Goal: Information Seeking & Learning: Learn about a topic

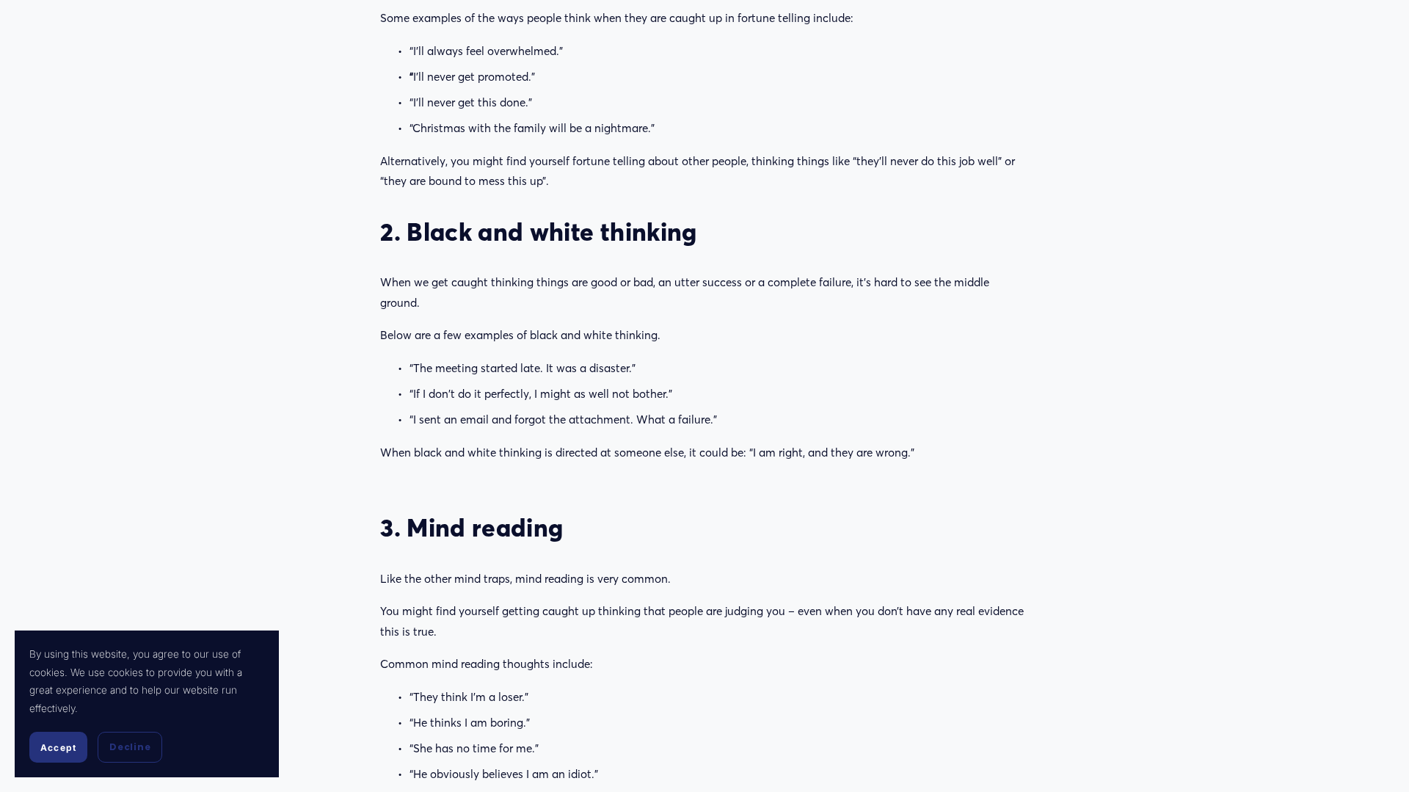
scroll to position [1376, 0]
drag, startPoint x: 381, startPoint y: 230, endPoint x: 797, endPoint y: 236, distance: 416.1
click at [797, 236] on h3 "2. Black and white thinking" at bounding box center [704, 233] width 648 height 31
drag, startPoint x: 697, startPoint y: 240, endPoint x: 412, endPoint y: 229, distance: 285.6
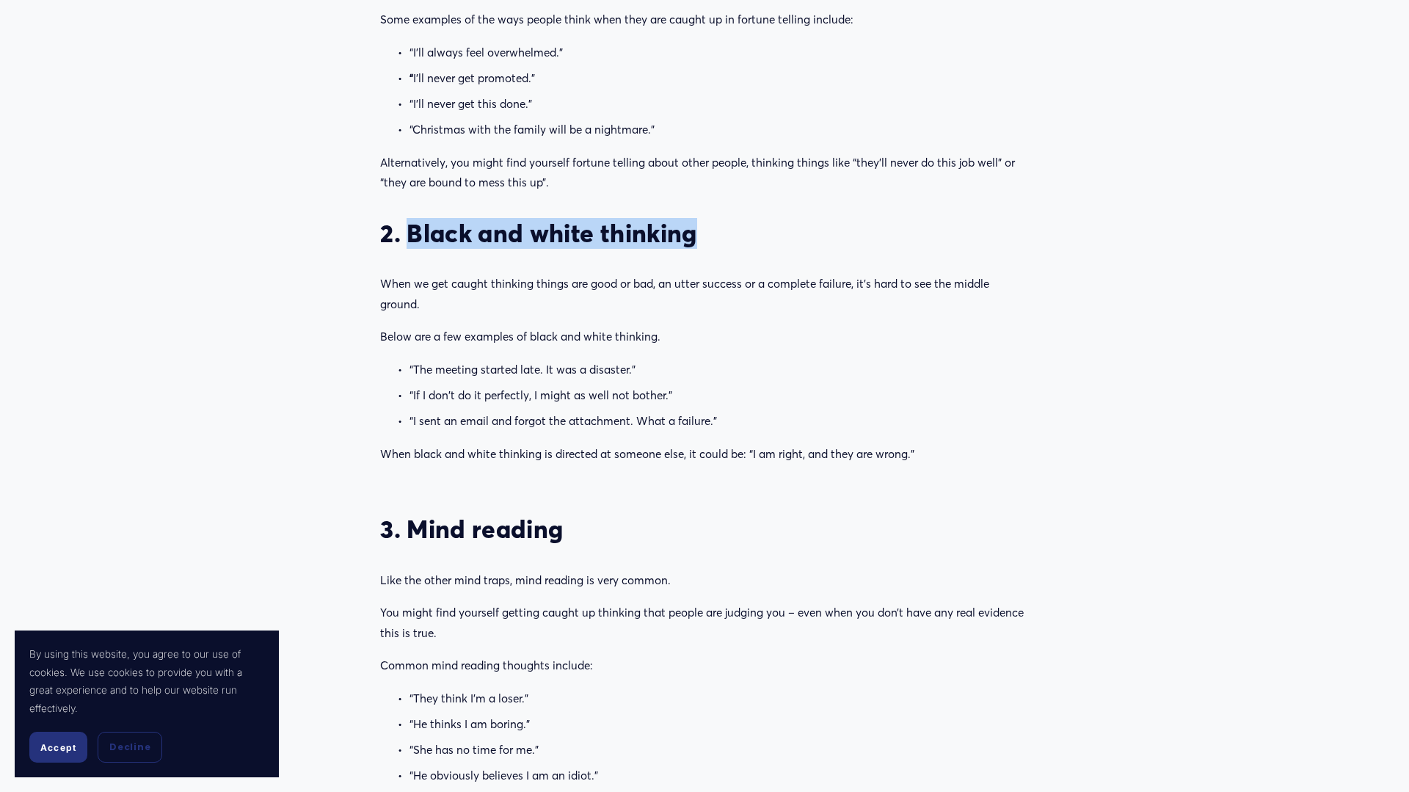
click at [412, 229] on h3 "2. Black and white thinking" at bounding box center [704, 233] width 648 height 31
copy h3 "Black and white thinking"
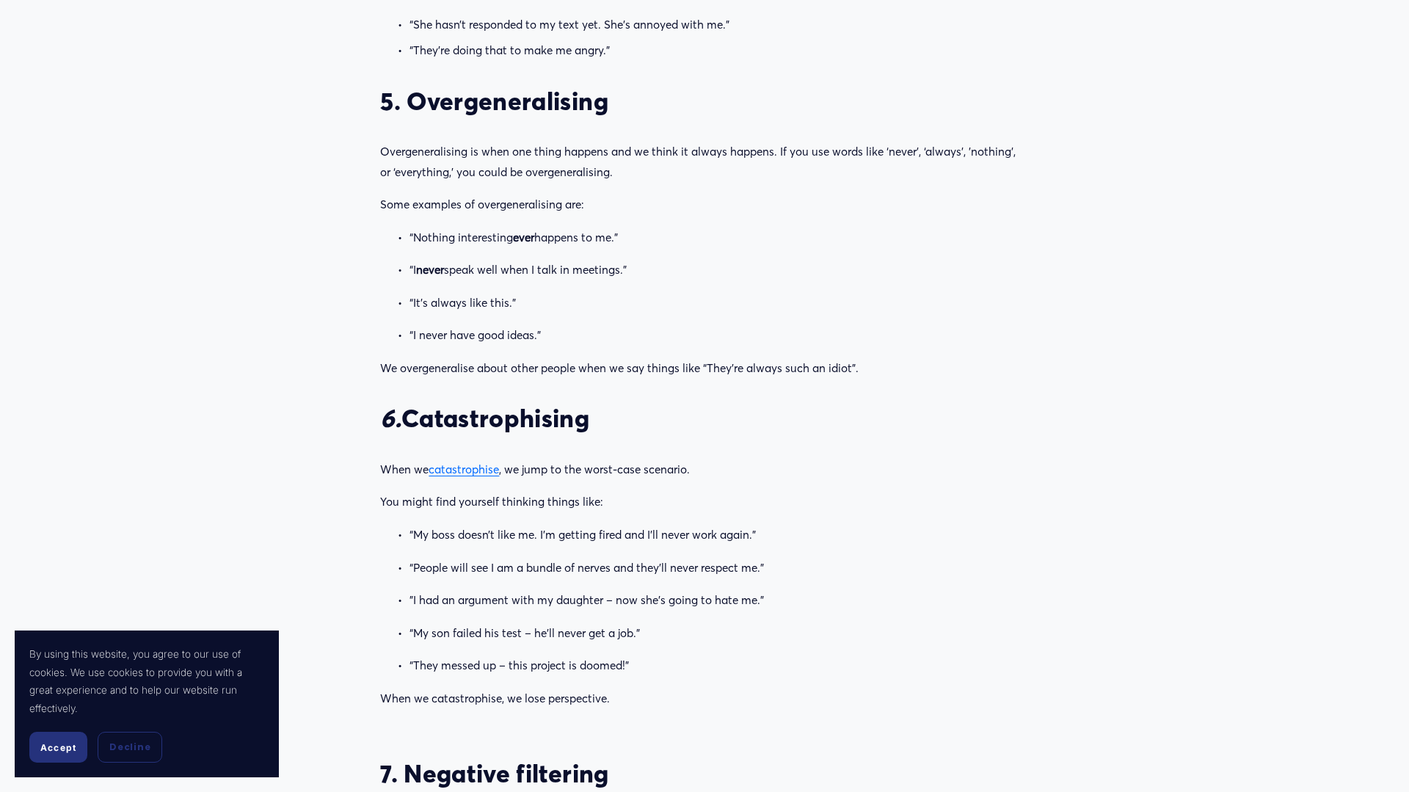
scroll to position [2529, 0]
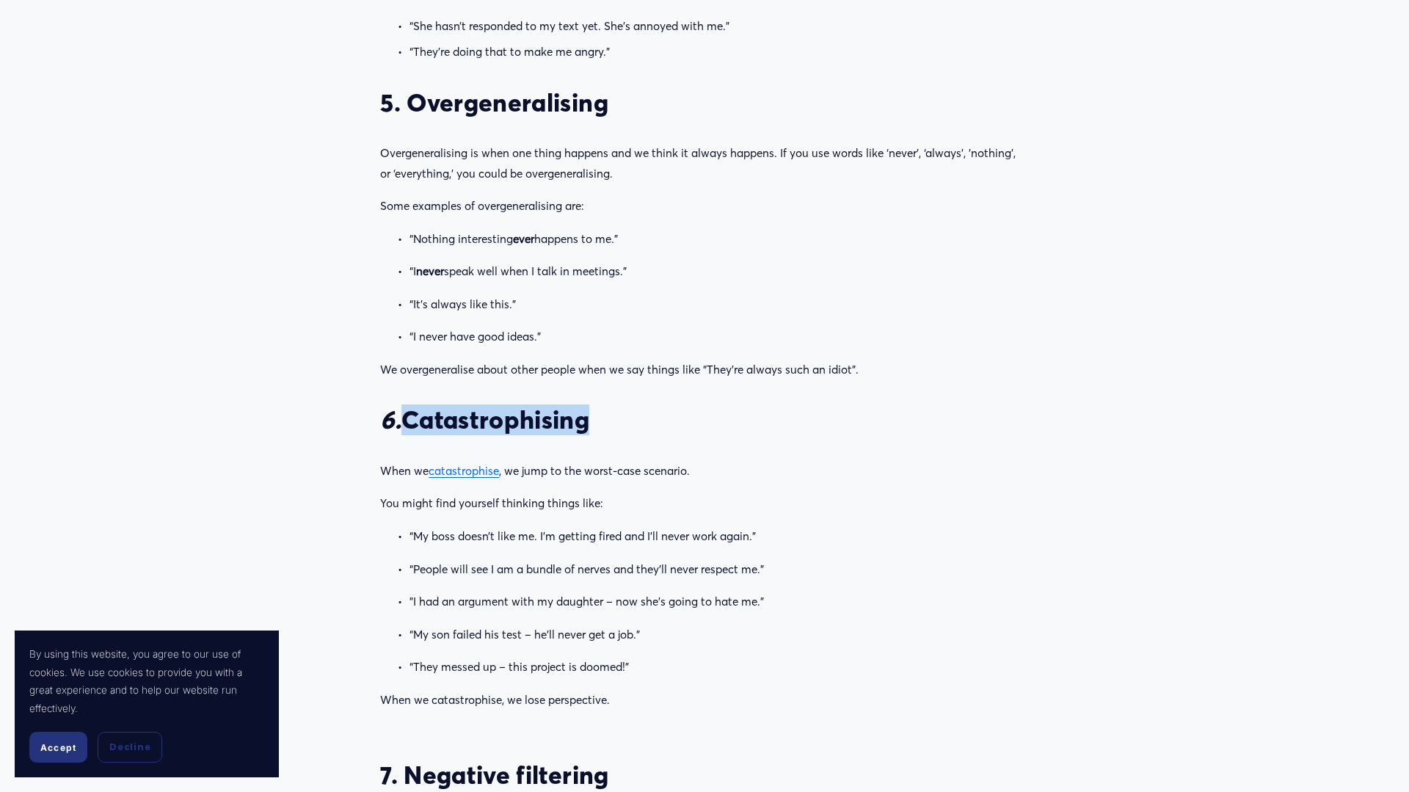
drag, startPoint x: 597, startPoint y: 424, endPoint x: 408, endPoint y: 422, distance: 188.6
click at [408, 422] on h3 "6. Catastrophising" at bounding box center [704, 419] width 648 height 31
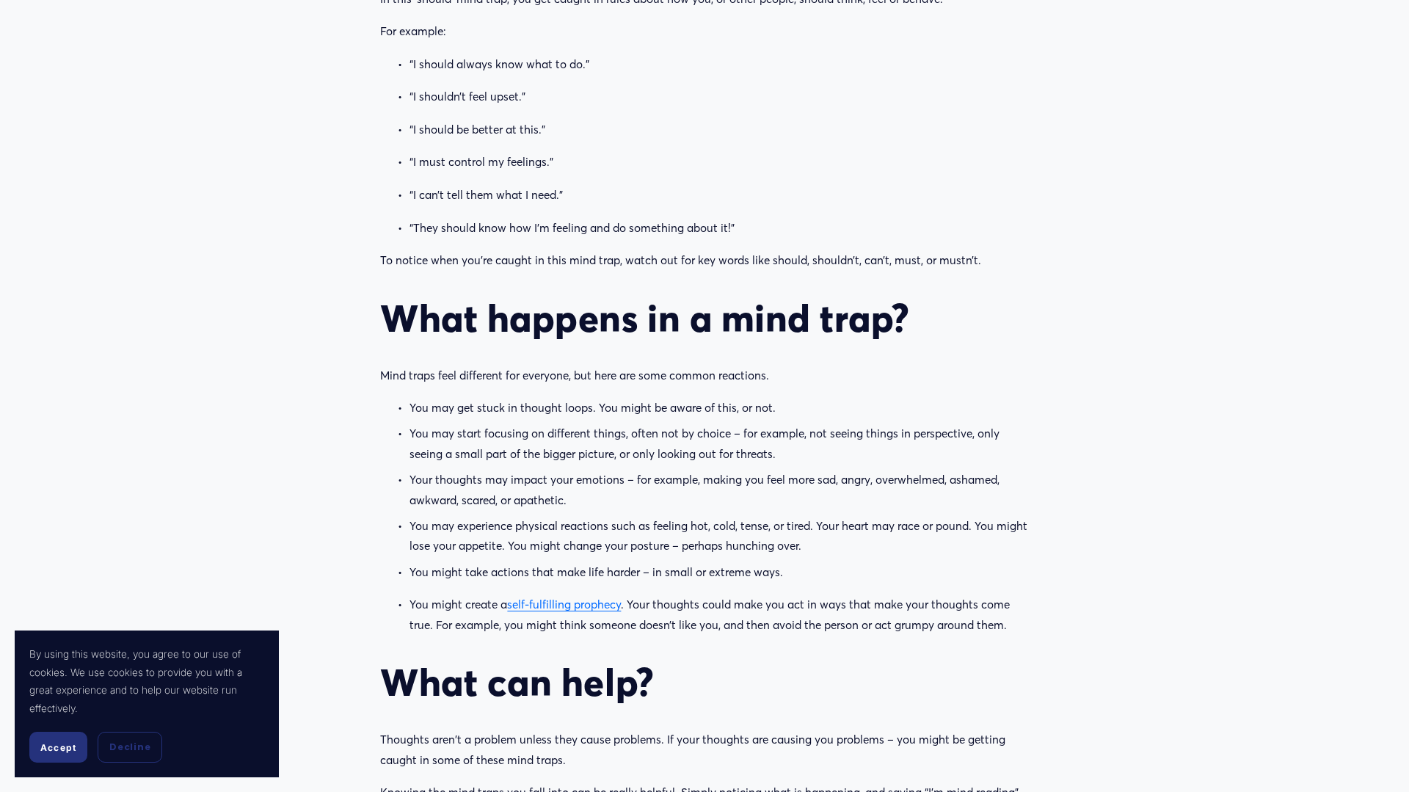
scroll to position [4378, 0]
